Goal: Information Seeking & Learning: Learn about a topic

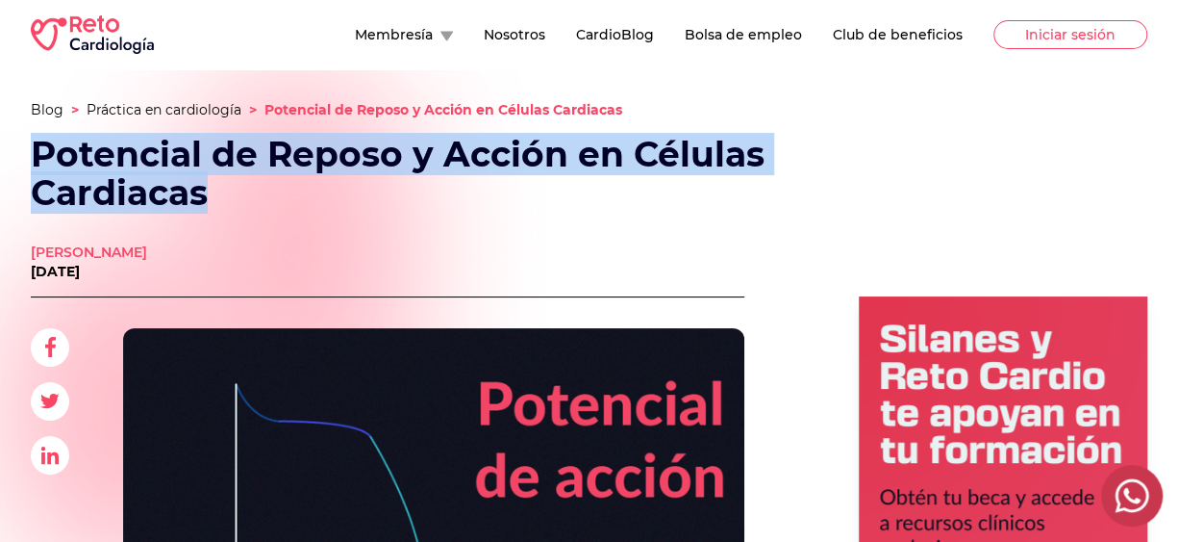
drag, startPoint x: 224, startPoint y: 202, endPoint x: 25, endPoint y: 159, distance: 203.8
copy h1 "Potencial de Reposo y Acción en Células Cardiacas"
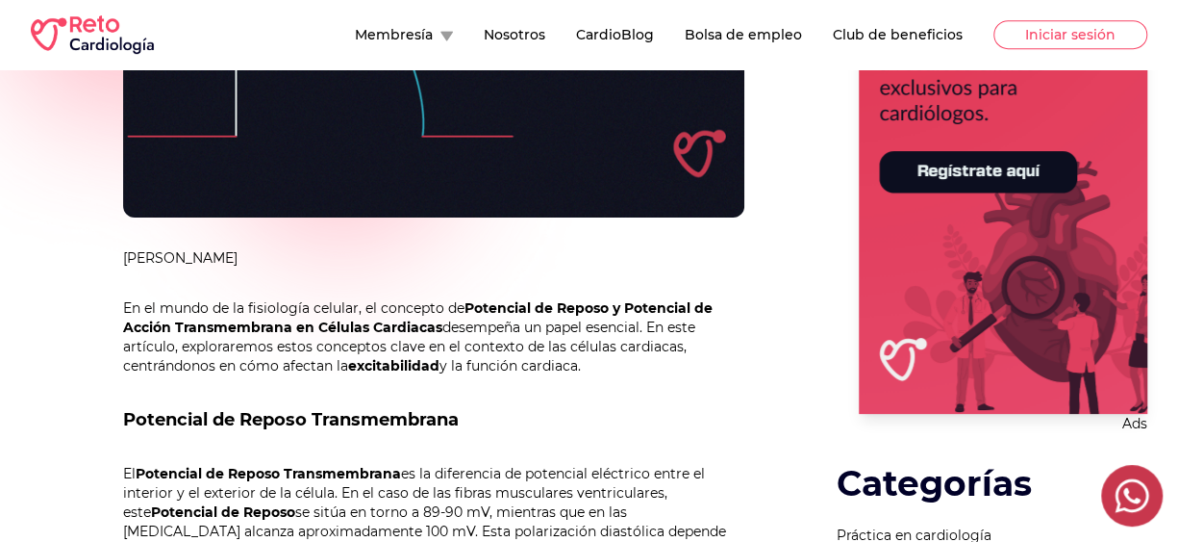
scroll to position [421, 0]
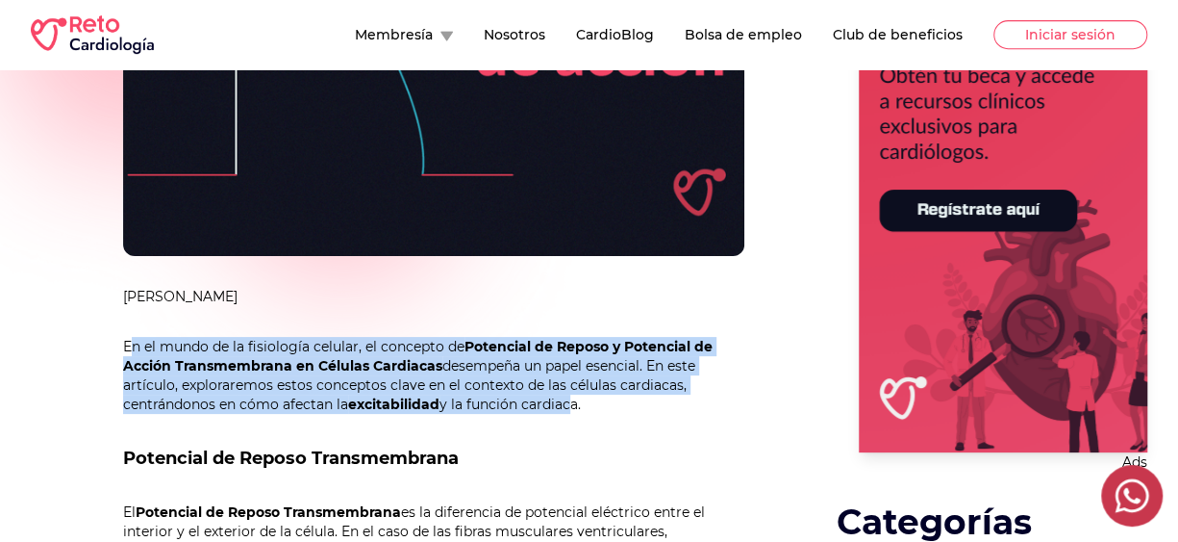
drag, startPoint x: 130, startPoint y: 340, endPoint x: 568, endPoint y: 401, distance: 442.0
click at [568, 401] on p "En el mundo de la fisiología celular, el concepto de Potencial de Reposo y Pote…" at bounding box center [433, 375] width 621 height 77
click at [456, 346] on p "En el mundo de la fisiología celular, el concepto de Potencial de Reposo y Pote…" at bounding box center [433, 375] width 621 height 77
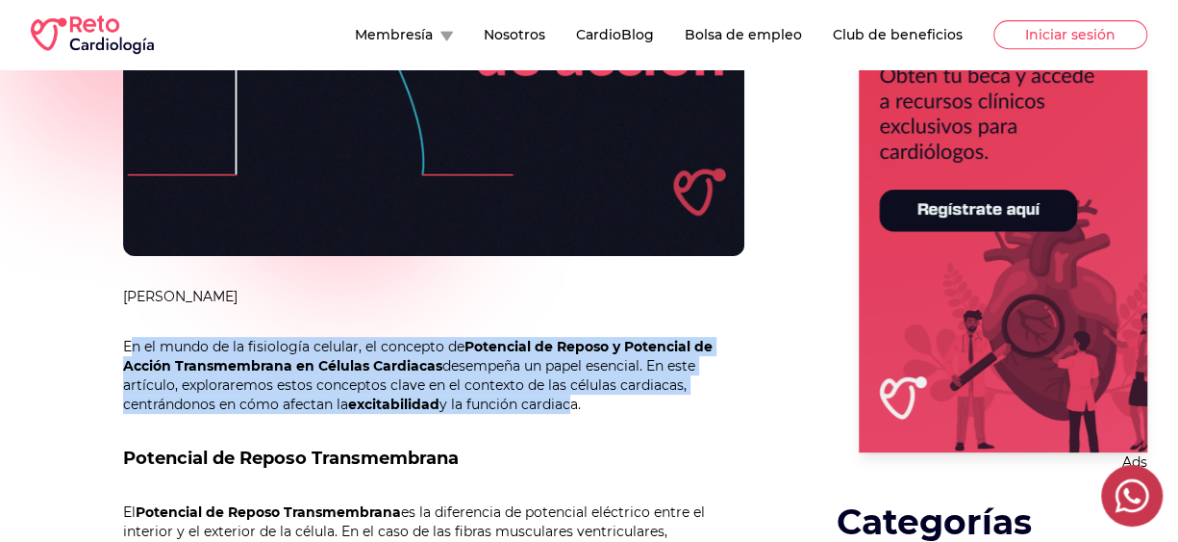
click at [456, 346] on p "En el mundo de la fisiología celular, el concepto de Potencial de Reposo y Pote…" at bounding box center [433, 375] width 621 height 77
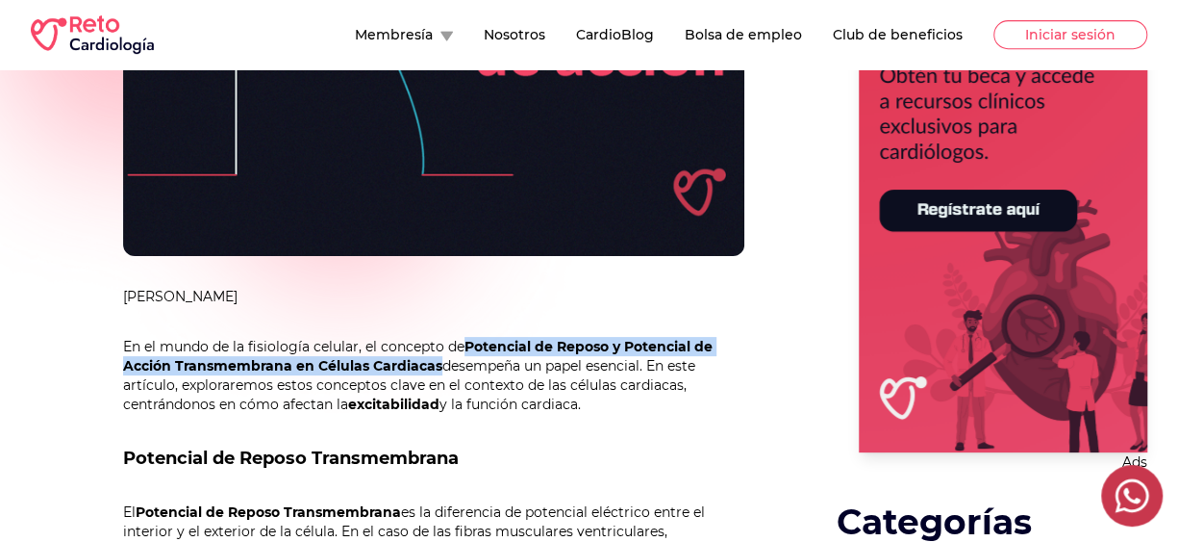
drag, startPoint x: 467, startPoint y: 346, endPoint x: 441, endPoint y: 359, distance: 29.7
click at [441, 359] on p "En el mundo de la fisiología celular, el concepto de Potencial de Reposo y Pote…" at bounding box center [433, 375] width 621 height 77
copy strong "Potencial de Reposo y Potencial de Acción Transmembrana en Células Cardiacas"
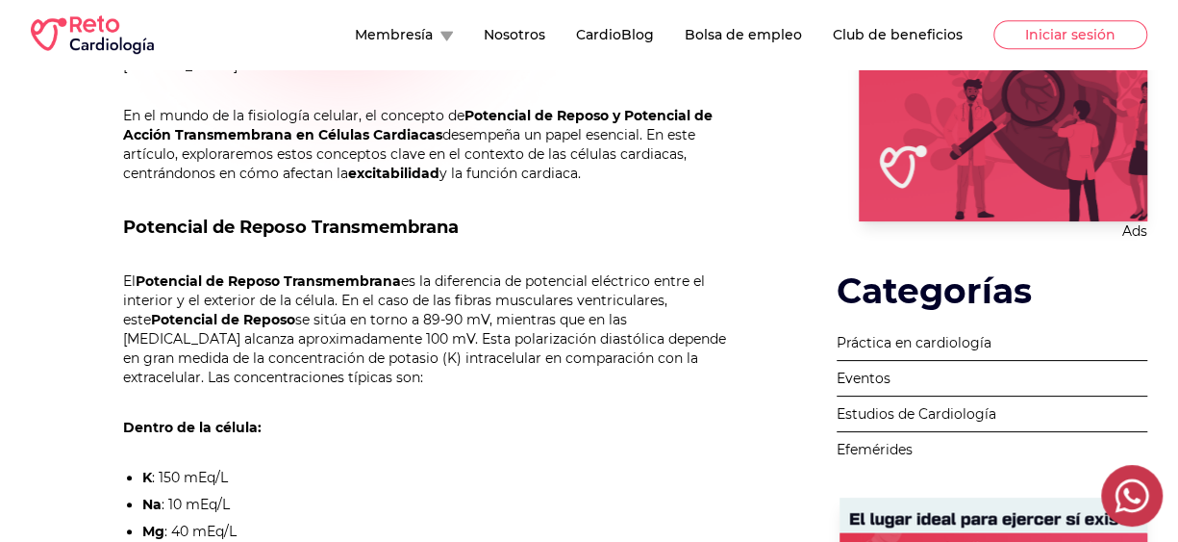
scroll to position [691, 0]
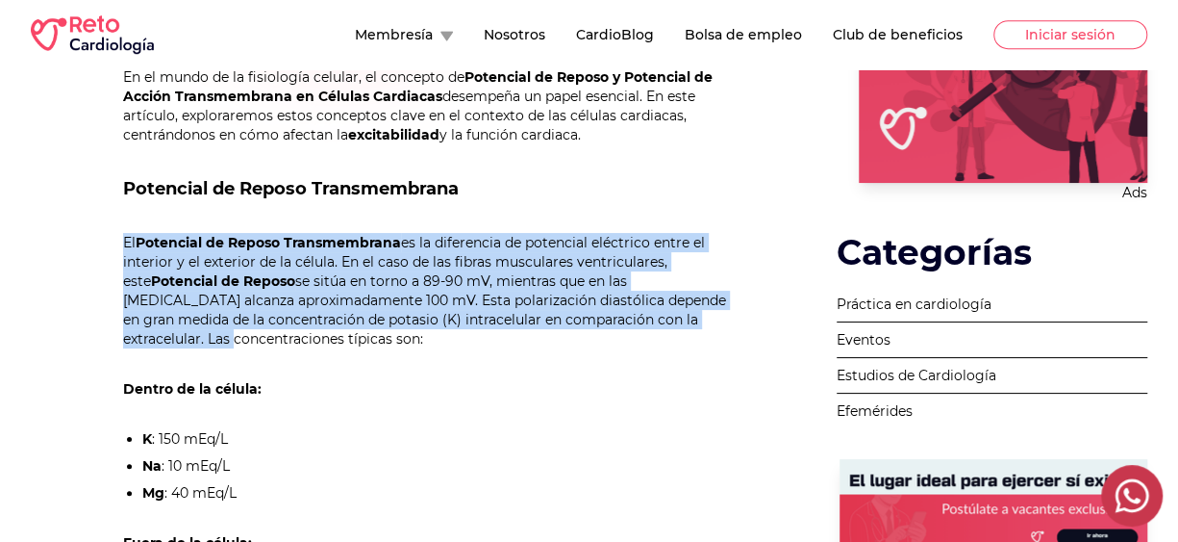
drag, startPoint x: 120, startPoint y: 240, endPoint x: 651, endPoint y: 323, distance: 537.5
copy p "El Potencial de Reposo Transmembrana es la diferencia de potencial eléctrico en…"
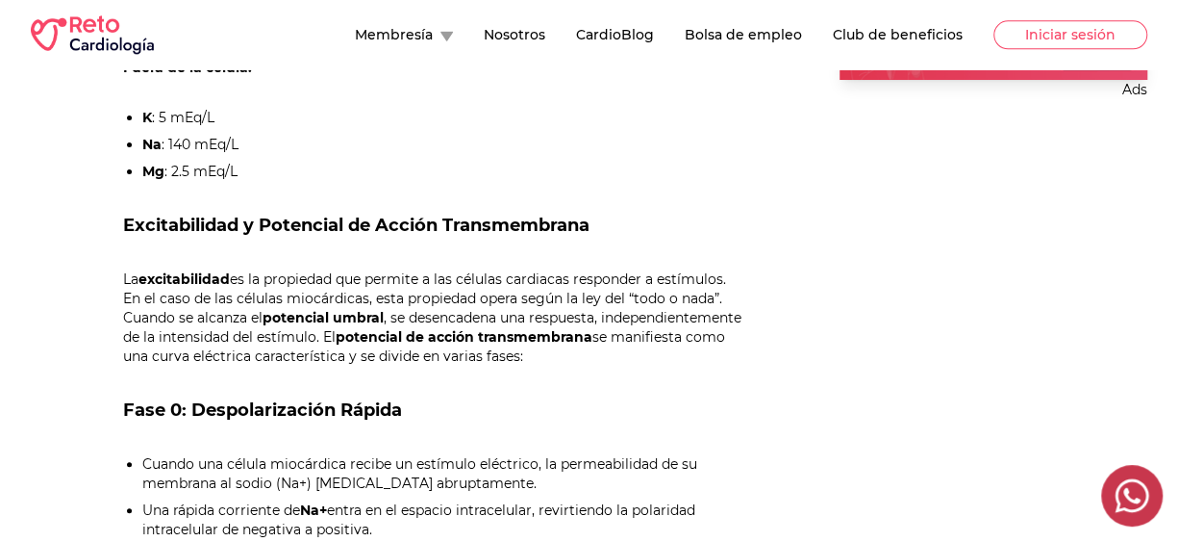
click at [124, 226] on h2 "Excitabilidad y Potencial de Acción Transmembrana" at bounding box center [433, 225] width 621 height 27
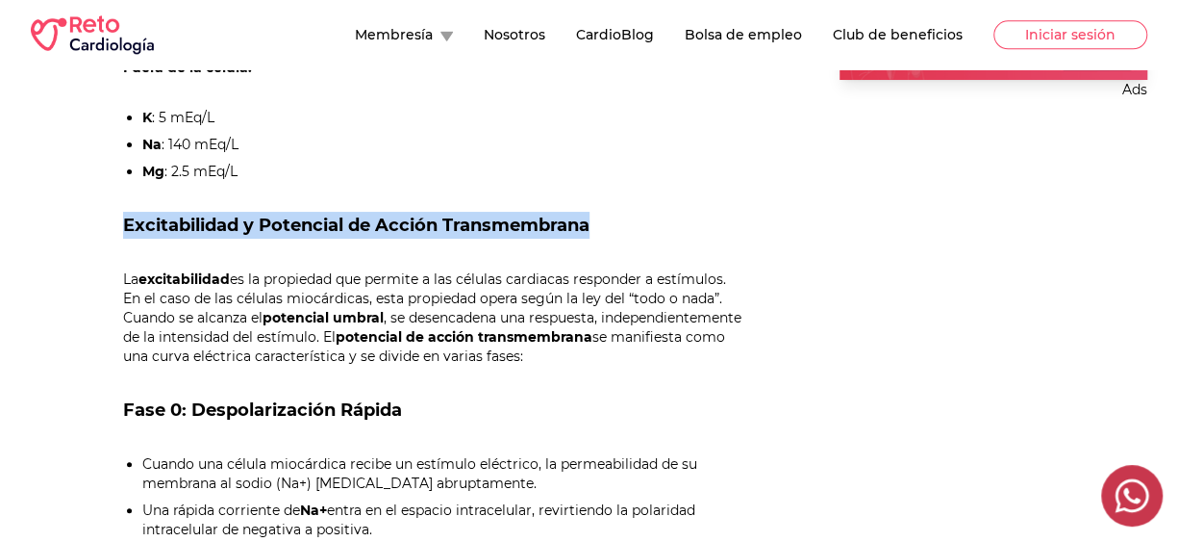
drag, startPoint x: 124, startPoint y: 226, endPoint x: 568, endPoint y: 224, distance: 444.4
click at [568, 224] on h2 "Excitabilidad y Potencial de Acción Transmembrana" at bounding box center [433, 225] width 621 height 27
copy h2 "Excitabilidad y Potencial de Acción Transmembrana"
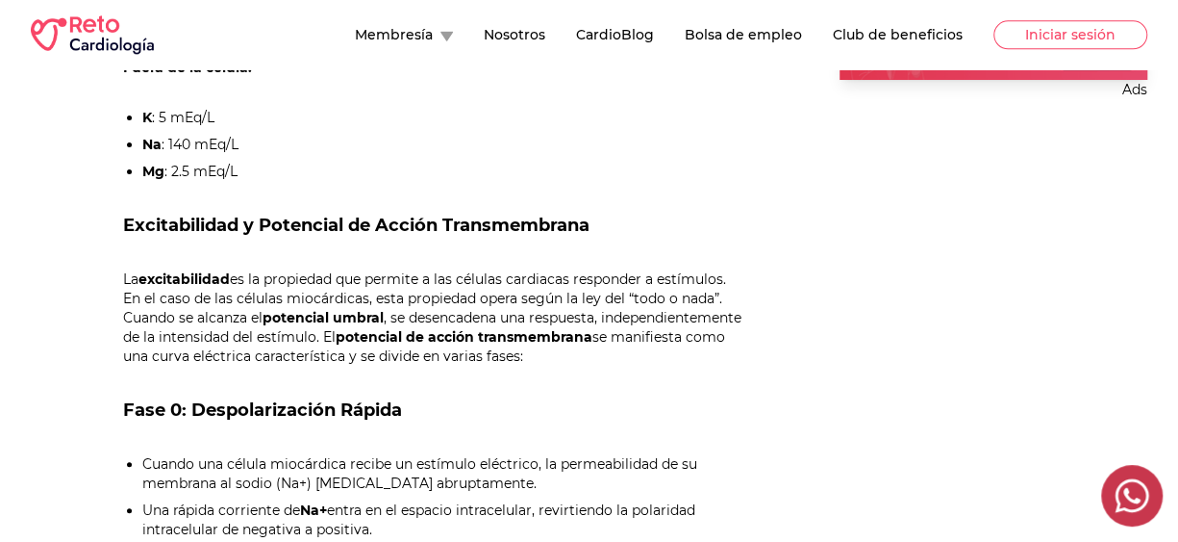
click at [122, 272] on div "[PERSON_NAME] [DATE] [PERSON_NAME] En el mundo de la fisiología celular, el con…" at bounding box center [388, 428] width 714 height 2597
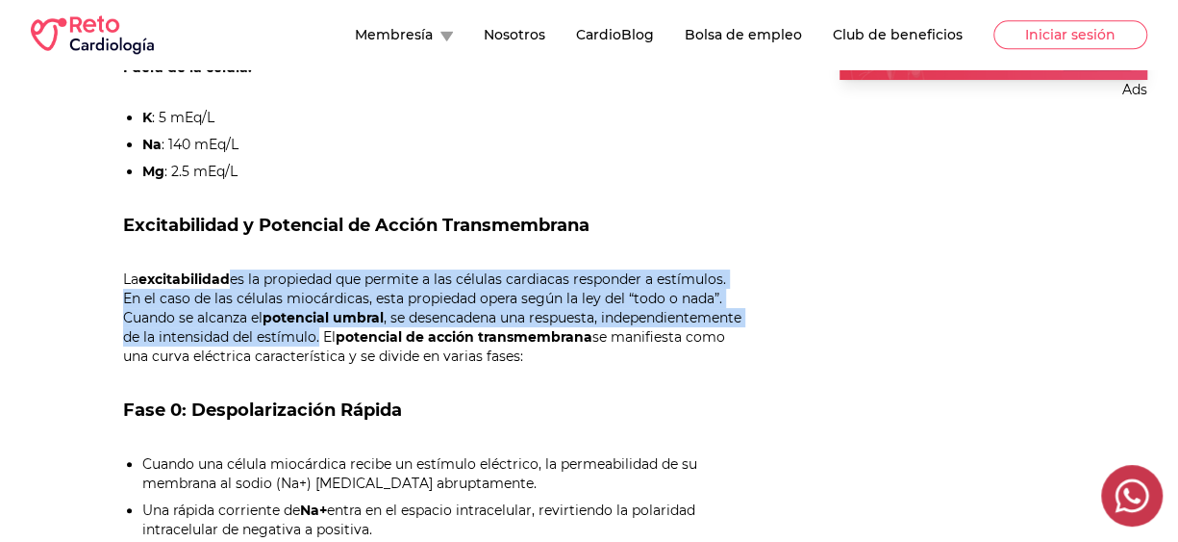
drag, startPoint x: 468, startPoint y: 338, endPoint x: 229, endPoint y: 274, distance: 247.8
click at [229, 274] on p "La excitabilidad es la propiedad que permite a las células cardiacas responder …" at bounding box center [433, 317] width 621 height 96
drag, startPoint x: 229, startPoint y: 274, endPoint x: 211, endPoint y: 273, distance: 18.3
click at [229, 274] on strong "excitabilidad" at bounding box center [184, 278] width 91 height 17
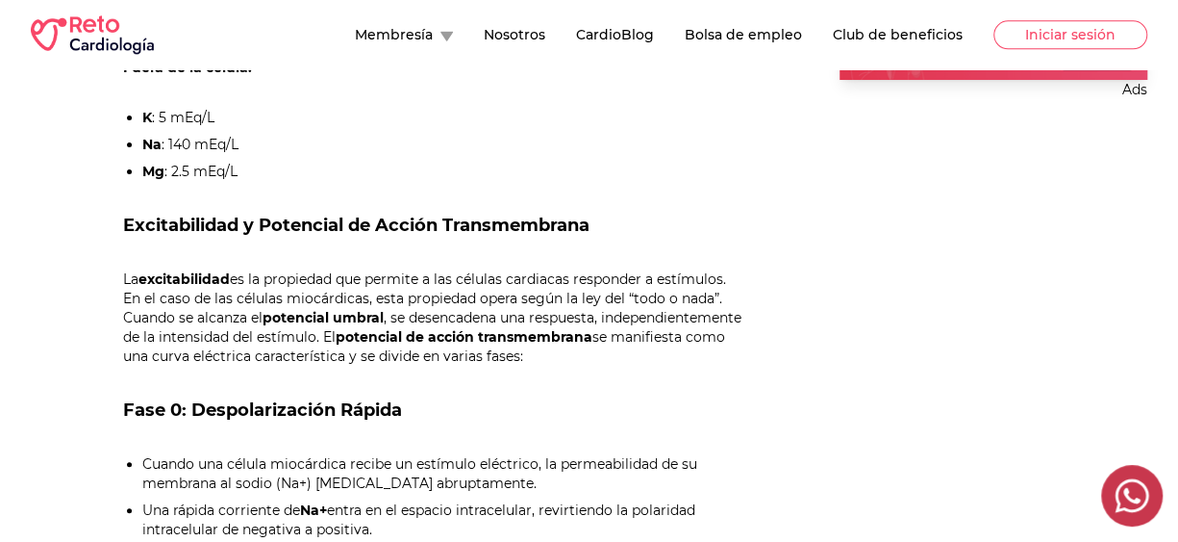
click at [136, 270] on p "La excitabilidad es la propiedad que permite a las células cardiacas responder …" at bounding box center [433, 317] width 621 height 96
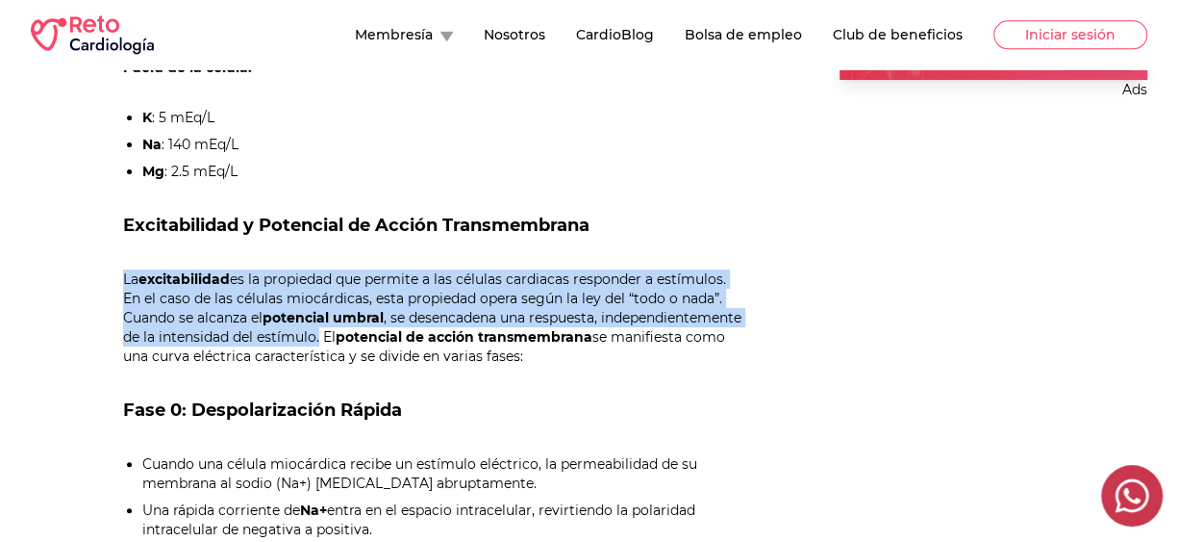
drag, startPoint x: 126, startPoint y: 278, endPoint x: 468, endPoint y: 335, distance: 347.1
click at [468, 335] on p "La excitabilidad es la propiedad que permite a las células cardiacas responder …" at bounding box center [433, 317] width 621 height 96
copy p "La excitabilidad es la propiedad que permite a las células cardiacas responder …"
click at [468, 335] on p "La excitabilidad es la propiedad que permite a las células cardiacas responder …" at bounding box center [433, 317] width 621 height 96
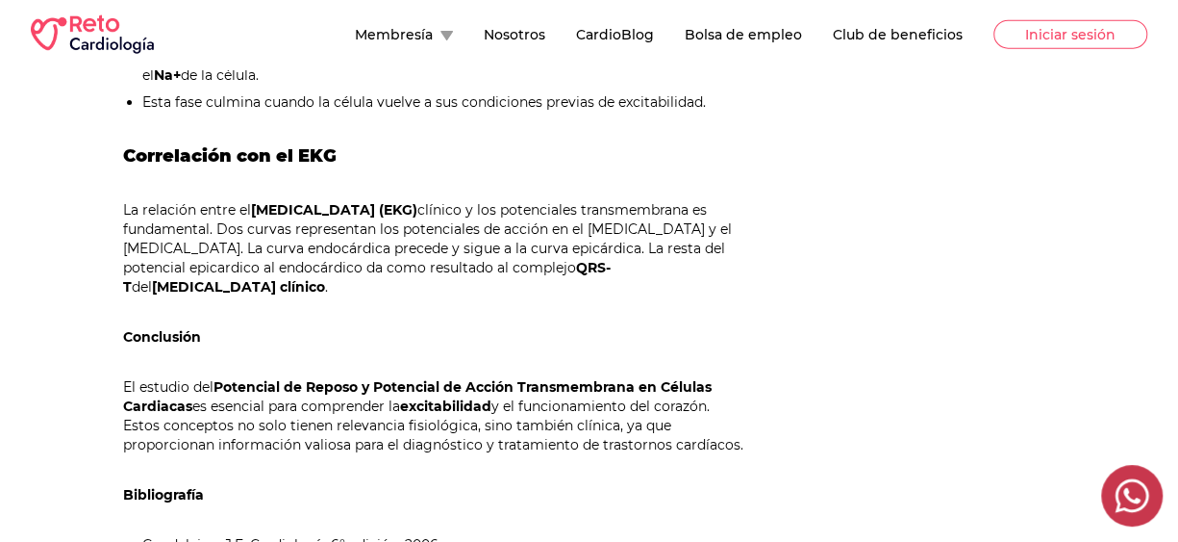
scroll to position [2320, 0]
